Goal: Information Seeking & Learning: Learn about a topic

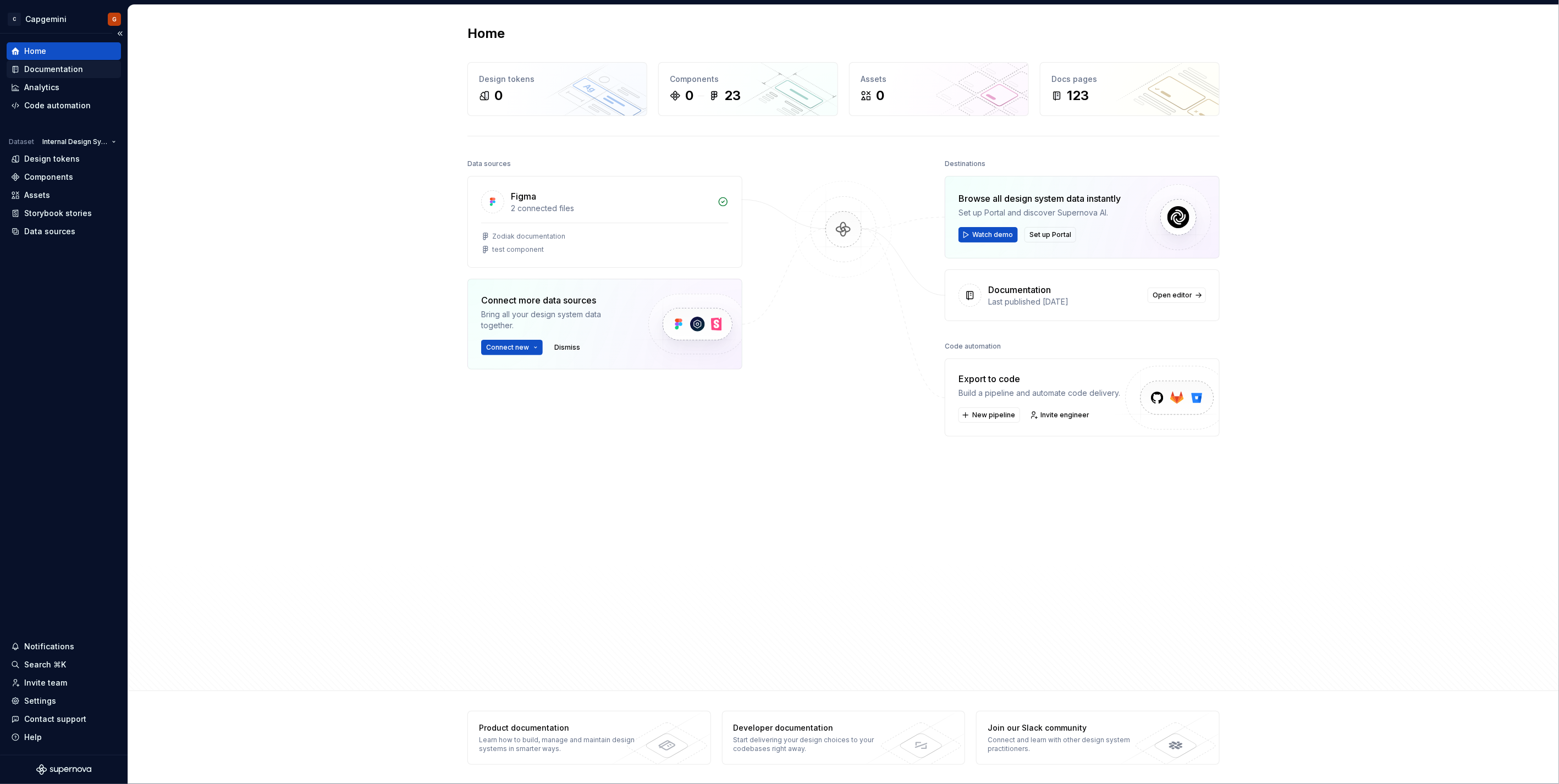
click at [53, 71] on div "Documentation" at bounding box center [53, 69] width 59 height 11
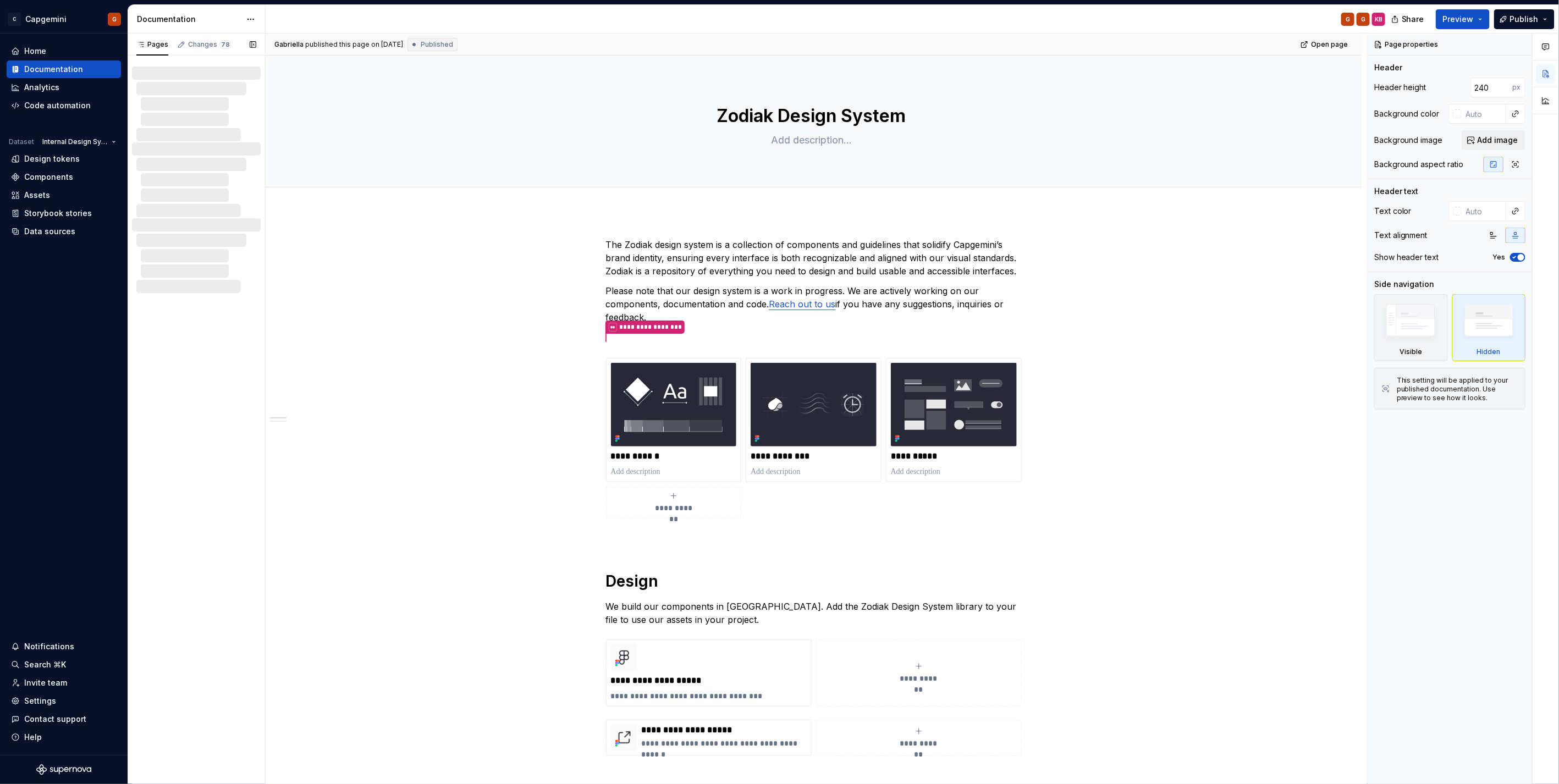
drag, startPoint x: 178, startPoint y: 86, endPoint x: 182, endPoint y: 134, distance: 48.2
click at [182, 134] on div at bounding box center [196, 104] width 128 height 75
type textarea "*"
